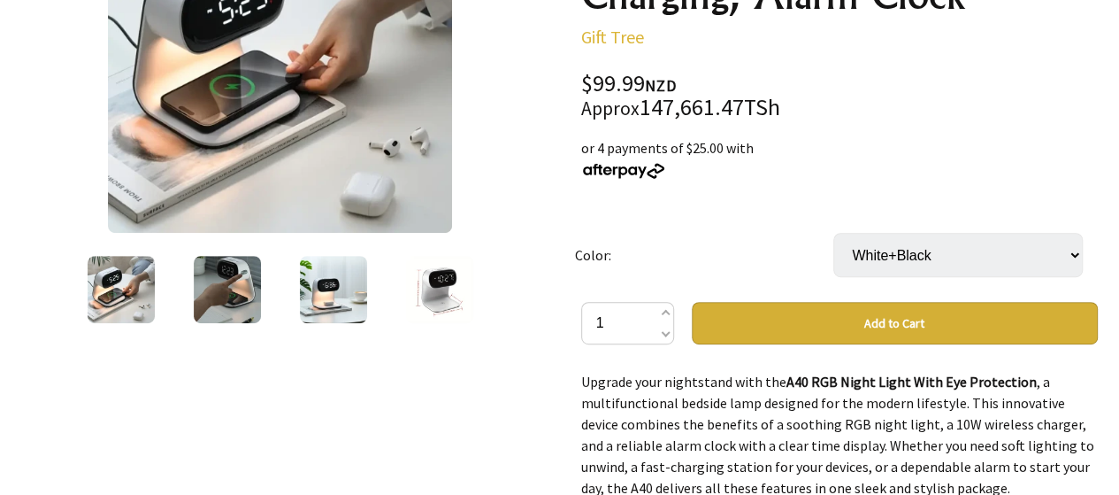
scroll to position [341, 0]
click at [213, 307] on img at bounding box center [227, 289] width 67 height 67
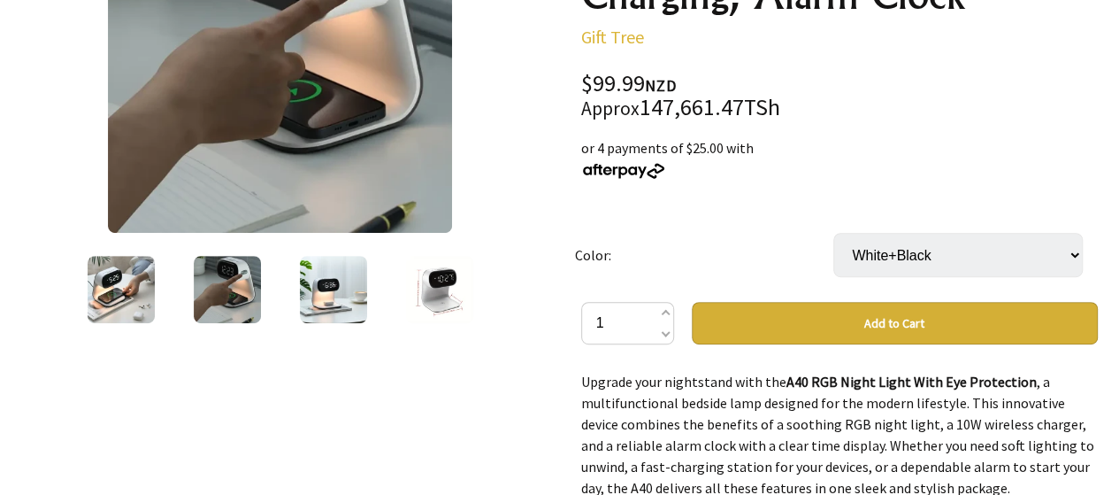
click at [213, 307] on img at bounding box center [227, 289] width 67 height 67
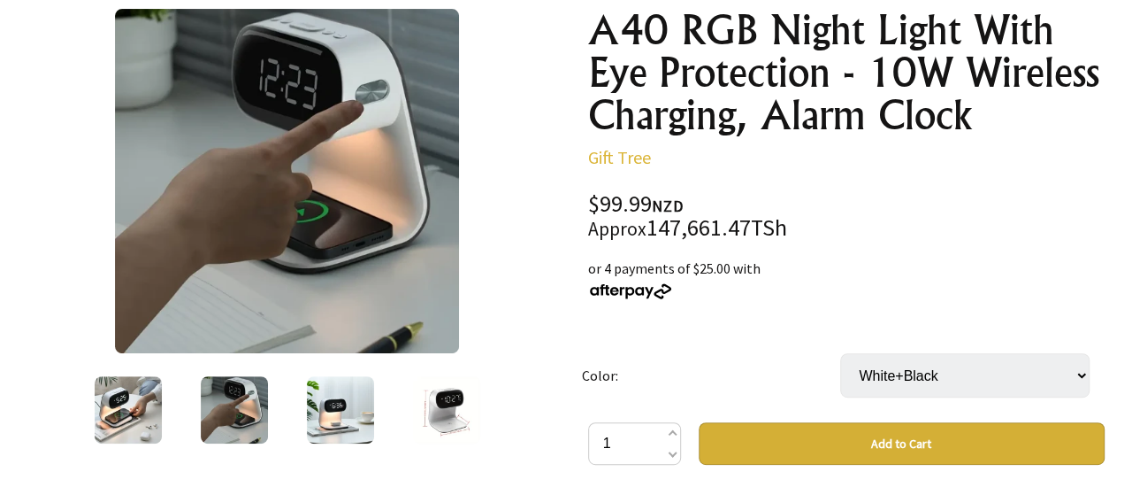
scroll to position [223, 0]
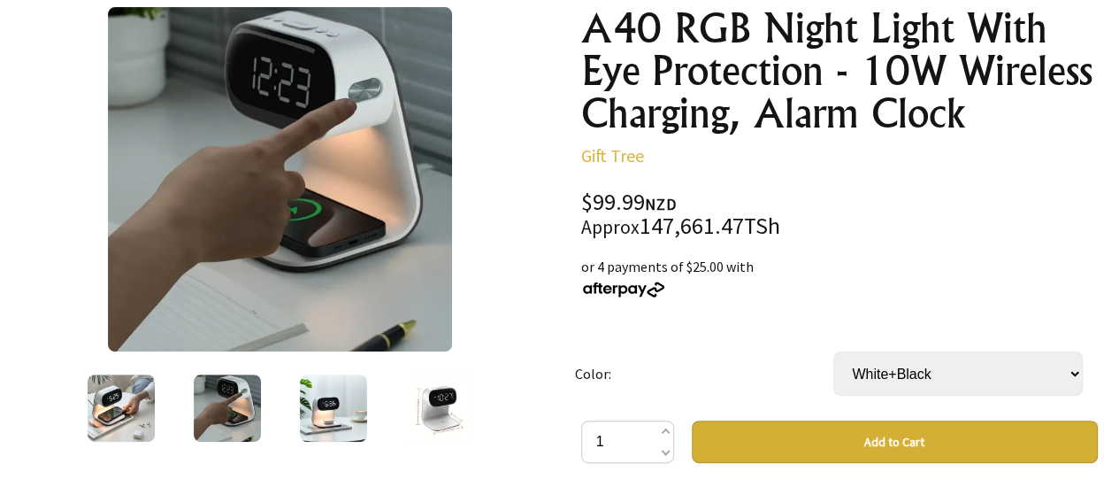
click at [317, 380] on img at bounding box center [333, 407] width 67 height 67
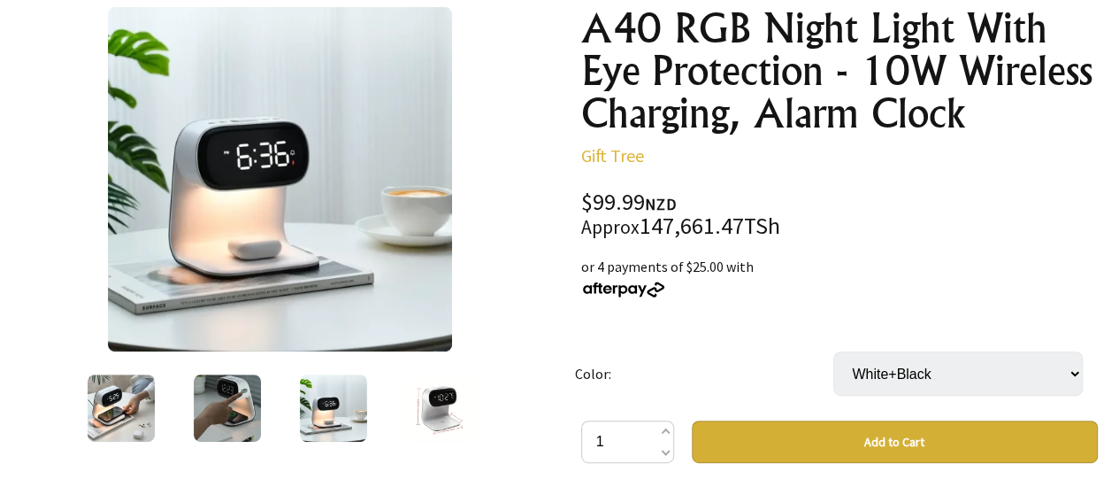
click at [151, 392] on img at bounding box center [121, 407] width 67 height 67
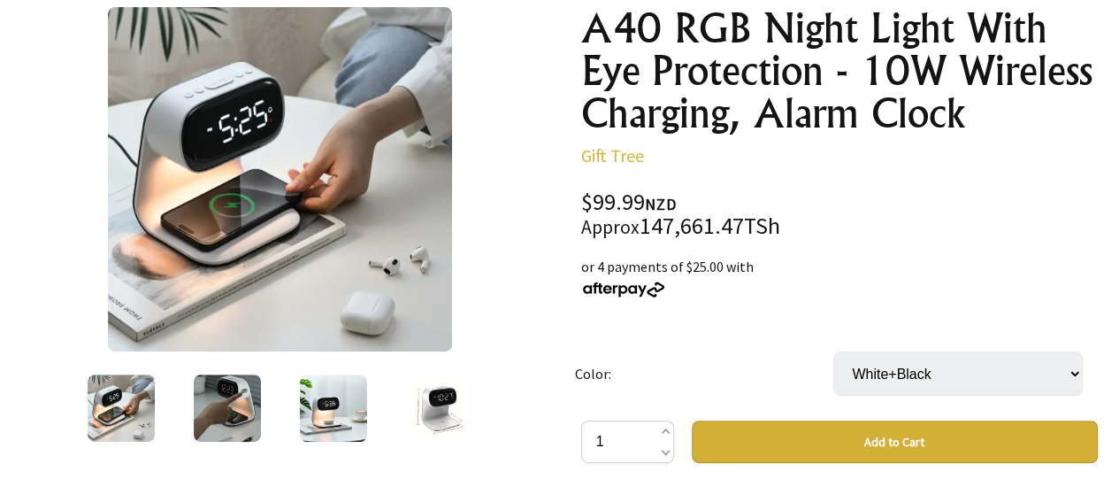
click at [151, 392] on img at bounding box center [121, 407] width 67 height 67
click at [239, 274] on img at bounding box center [280, 179] width 344 height 344
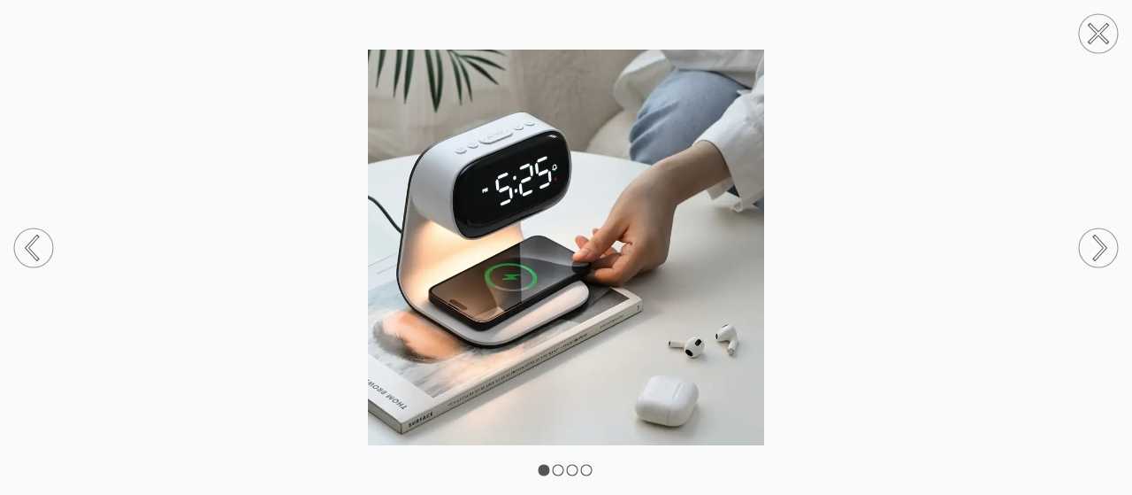
click at [476, 215] on img at bounding box center [566, 247] width 1132 height 395
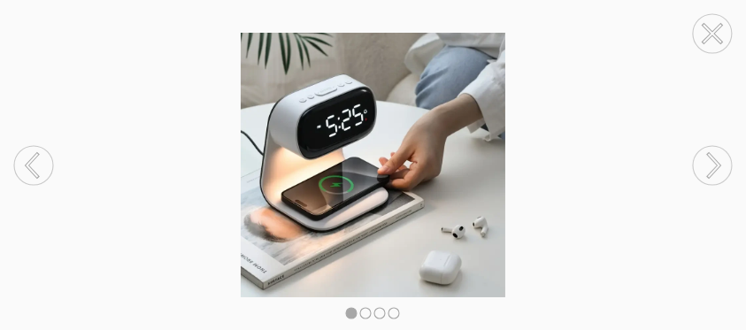
drag, startPoint x: 659, startPoint y: 248, endPoint x: 473, endPoint y: 103, distance: 235.7
click at [439, 165] on img at bounding box center [373, 165] width 746 height 264
